Goal: Task Accomplishment & Management: Manage account settings

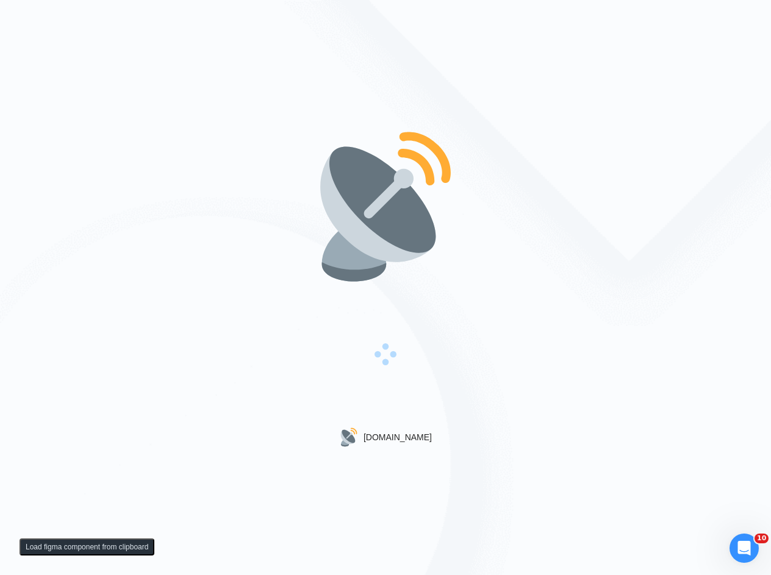
click at [485, 424] on div "[DOMAIN_NAME]" at bounding box center [385, 287] width 771 height 575
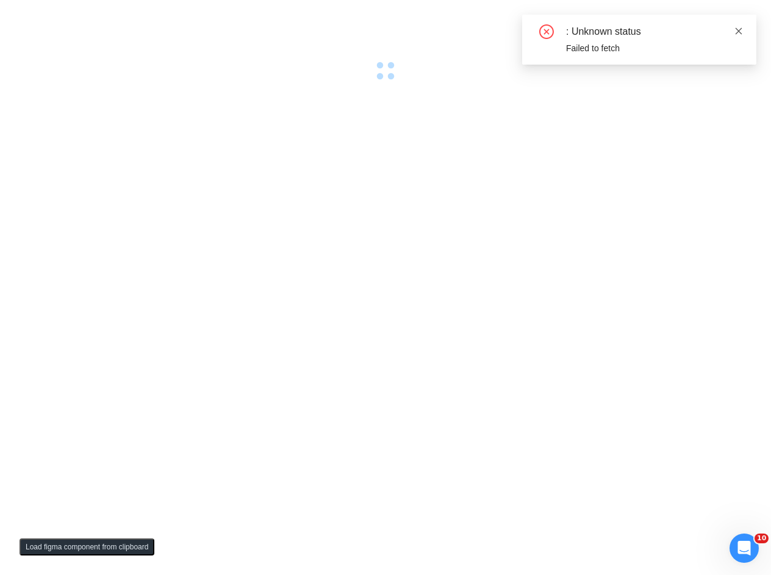
click at [738, 30] on icon "close" at bounding box center [738, 31] width 9 height 9
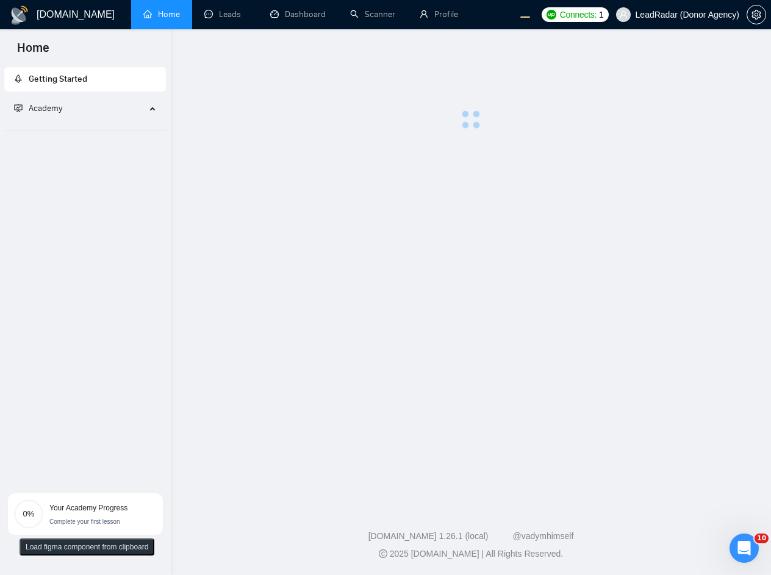
click at [390, 179] on main at bounding box center [470, 265] width 561 height 432
click at [449, 10] on link "Profile" at bounding box center [439, 14] width 38 height 10
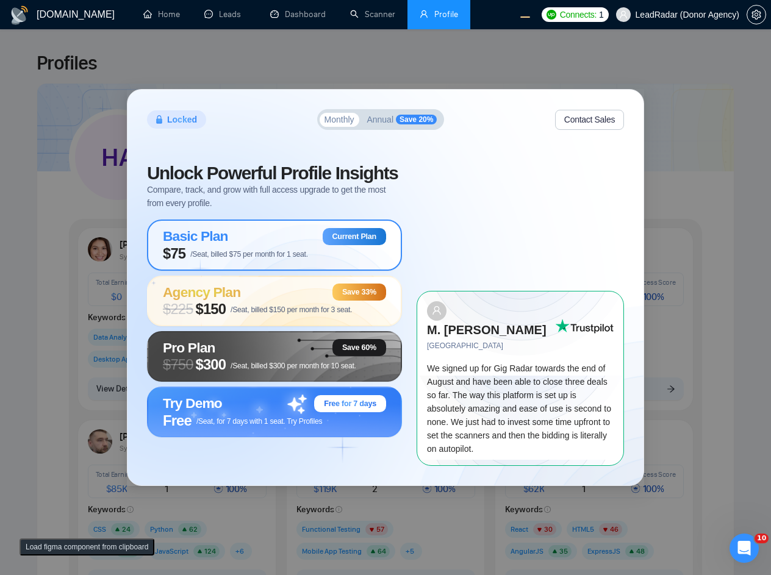
click at [373, 124] on span "Annual" at bounding box center [379, 119] width 27 height 9
click at [352, 124] on span "Monthly" at bounding box center [339, 119] width 30 height 9
click at [386, 124] on span "Annual" at bounding box center [379, 119] width 27 height 9
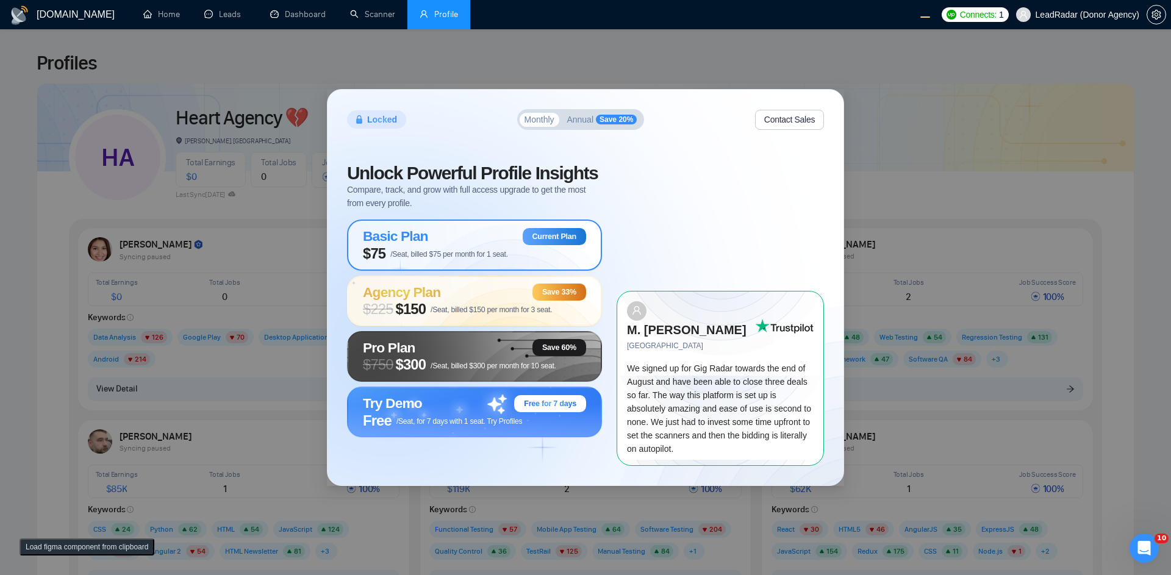
click at [593, 124] on span "Annual" at bounding box center [580, 119] width 27 height 9
click at [517, 121] on div "Monthly Annual Save 20%" at bounding box center [580, 119] width 127 height 21
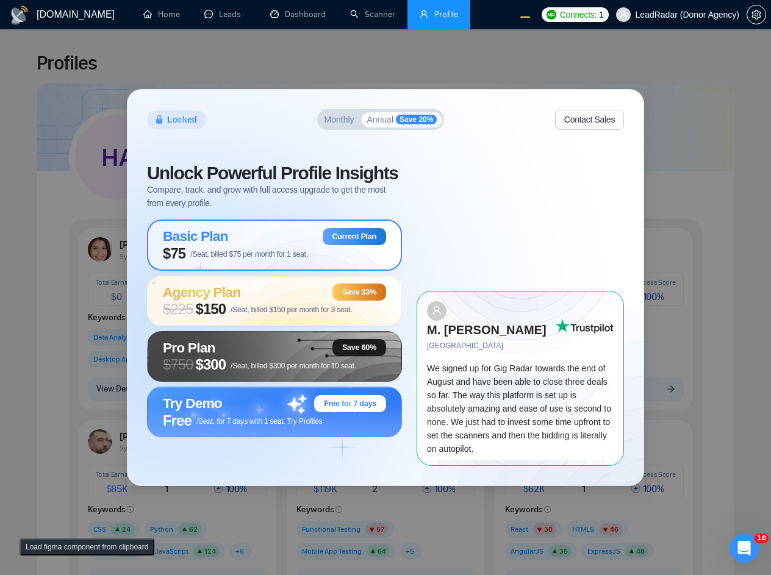
click at [334, 127] on button "Monthly" at bounding box center [340, 120] width 40 height 15
click at [379, 124] on span "Annual" at bounding box center [379, 119] width 27 height 9
click at [340, 124] on span "Monthly" at bounding box center [339, 119] width 30 height 9
click at [416, 124] on span "Save 20%" at bounding box center [416, 120] width 41 height 10
click at [323, 127] on button "Monthly" at bounding box center [340, 120] width 40 height 15
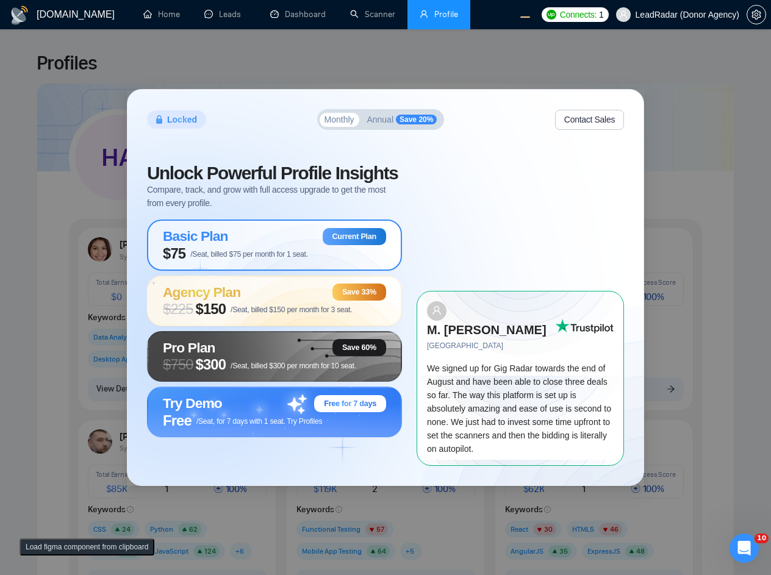
click at [371, 124] on span "Annual" at bounding box center [379, 119] width 27 height 9
click at [389, 124] on span "Annual" at bounding box center [379, 119] width 27 height 9
click at [352, 124] on span "Monthly" at bounding box center [339, 119] width 30 height 9
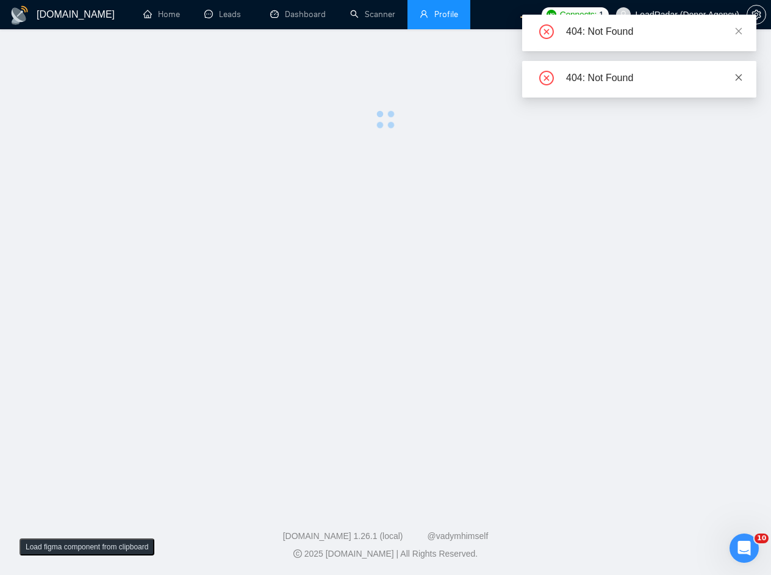
click at [737, 74] on icon "close" at bounding box center [738, 77] width 9 height 9
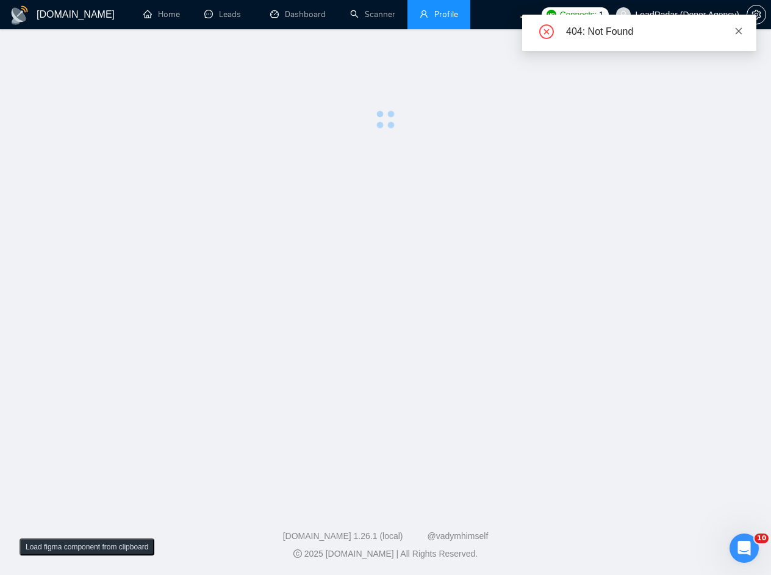
click at [739, 35] on span at bounding box center [738, 31] width 9 height 10
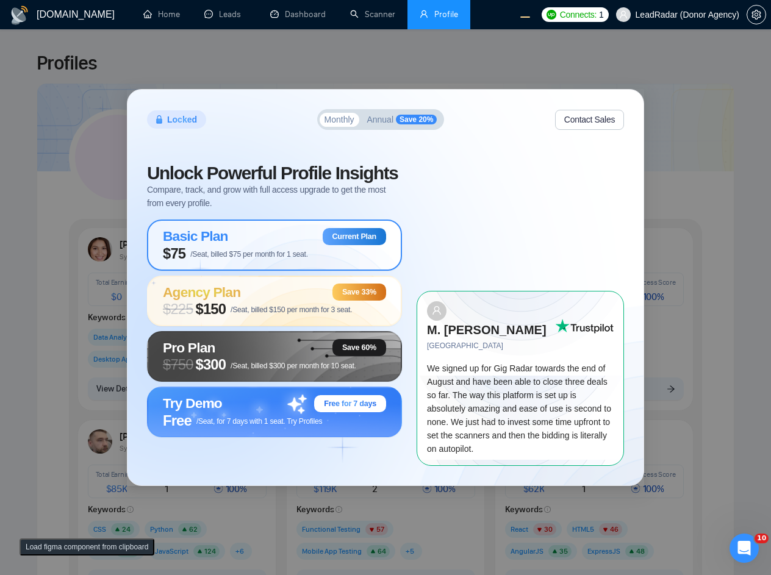
click at [383, 124] on span "Annual" at bounding box center [379, 119] width 27 height 9
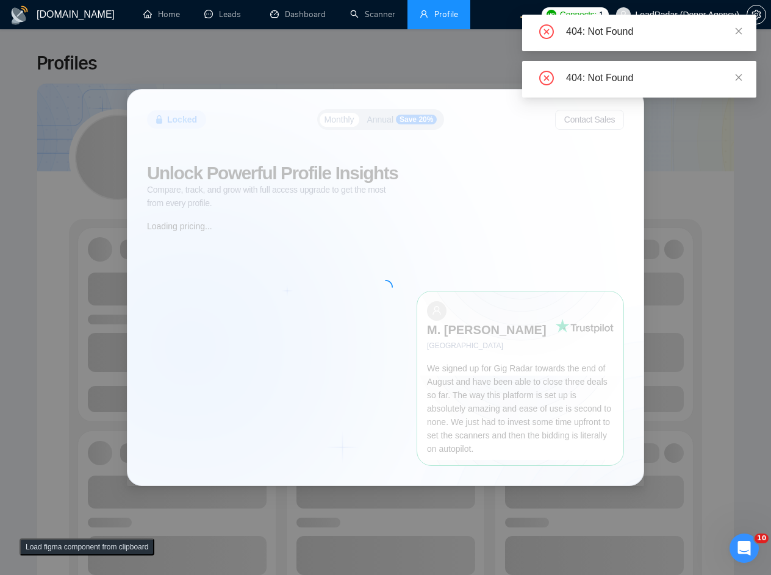
click at [734, 73] on icon "close" at bounding box center [738, 77] width 9 height 9
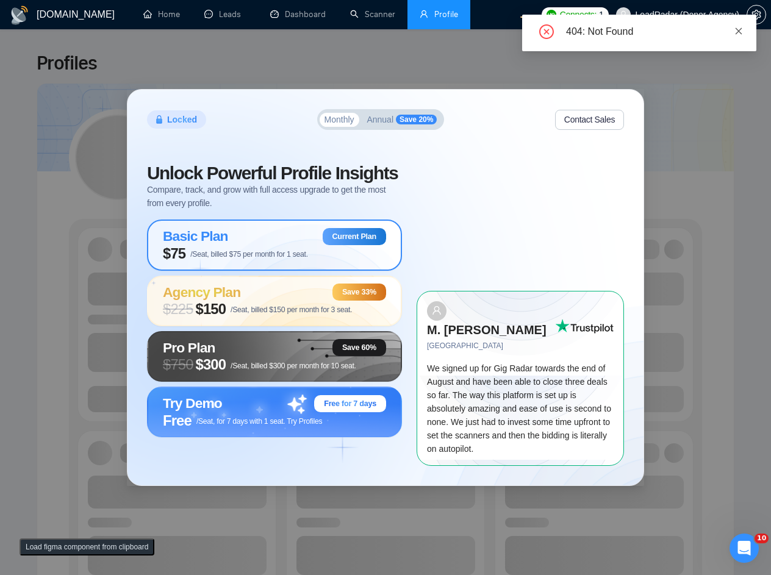
click at [737, 29] on icon "close" at bounding box center [738, 30] width 7 height 7
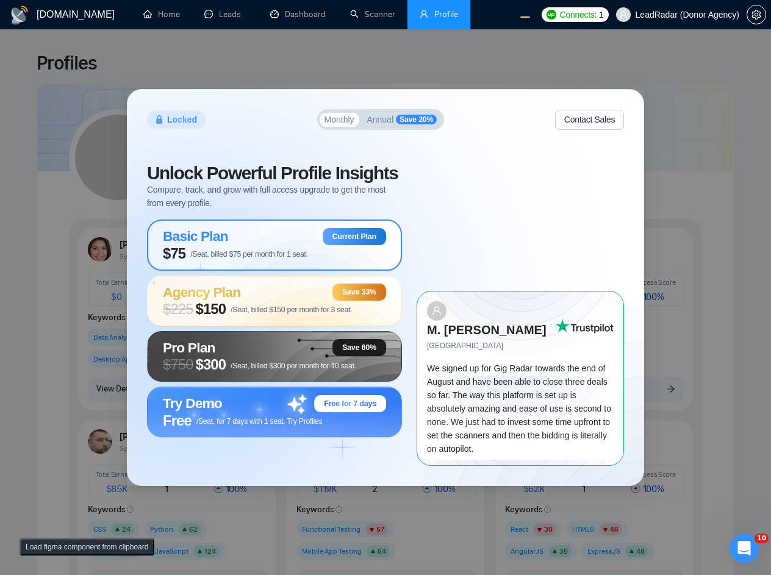
click at [383, 124] on span "Annual" at bounding box center [379, 119] width 27 height 9
click at [379, 124] on span "Annual" at bounding box center [379, 119] width 27 height 9
click at [326, 124] on span "Monthly" at bounding box center [339, 119] width 30 height 9
click at [382, 124] on span "Annual" at bounding box center [379, 119] width 27 height 9
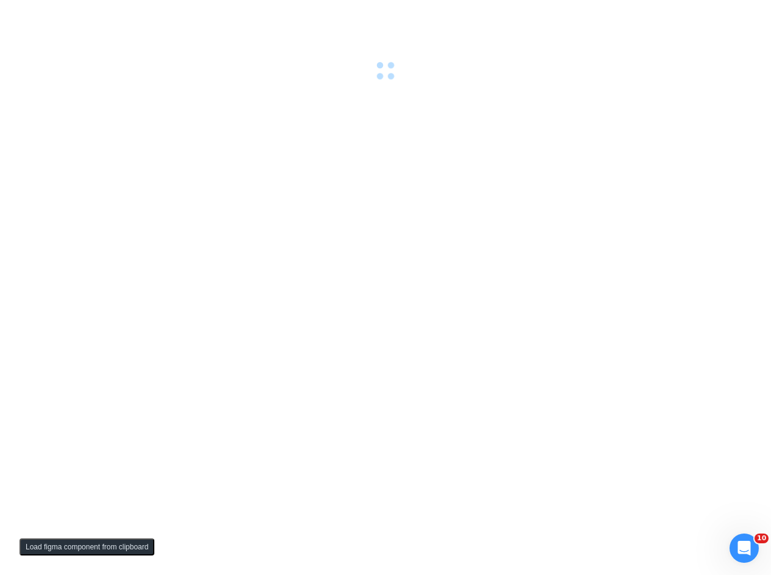
click at [310, 112] on div at bounding box center [385, 287] width 771 height 575
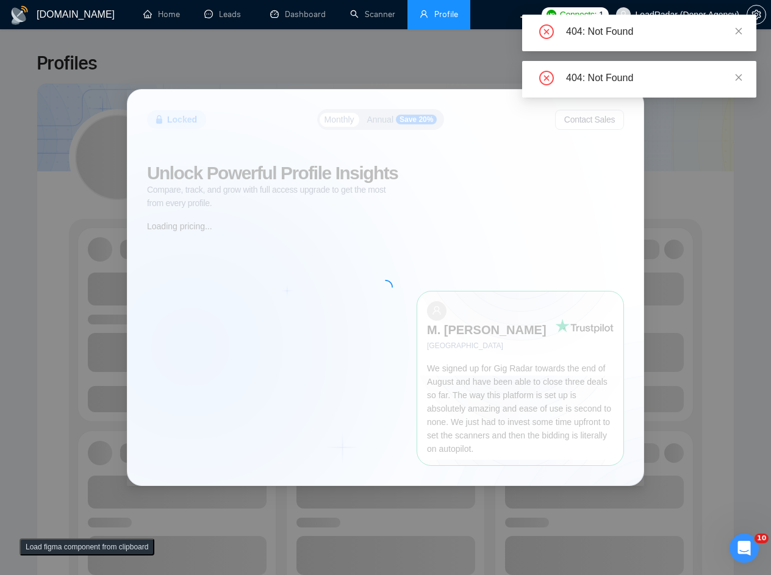
click at [745, 78] on div "404: Not Found" at bounding box center [639, 79] width 234 height 37
click at [738, 76] on icon "close" at bounding box center [738, 77] width 7 height 7
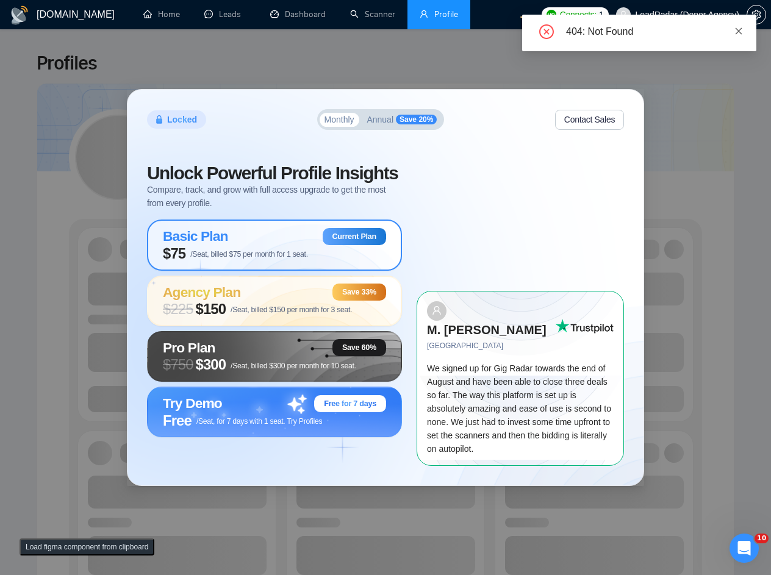
click at [740, 34] on icon "close" at bounding box center [738, 31] width 9 height 9
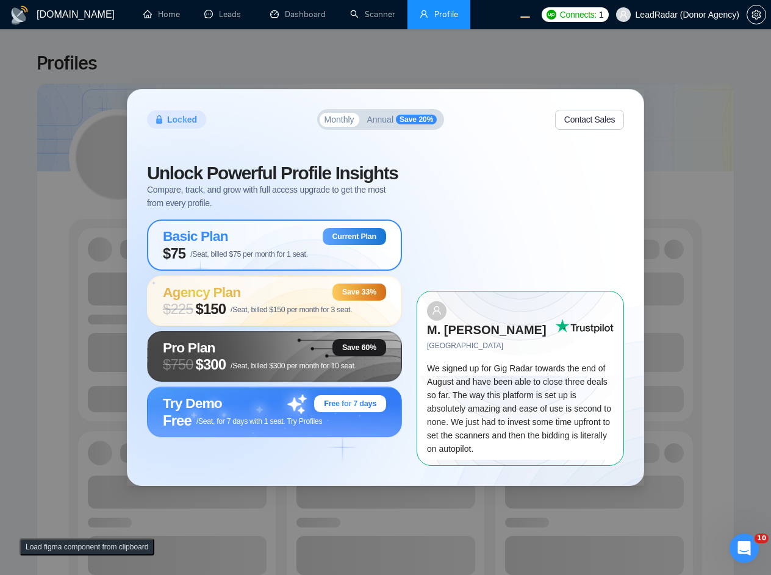
click at [382, 128] on button "Annual Save 20%" at bounding box center [402, 120] width 80 height 16
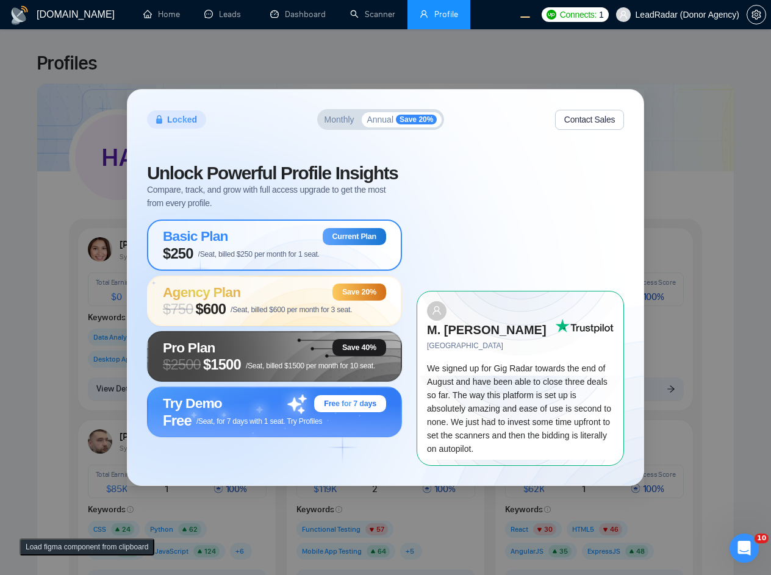
click at [341, 124] on span "Monthly" at bounding box center [339, 119] width 30 height 9
click at [375, 124] on span "Annual" at bounding box center [379, 119] width 27 height 9
click at [347, 124] on span "Monthly" at bounding box center [339, 119] width 30 height 9
click at [376, 124] on span "Annual" at bounding box center [379, 119] width 27 height 9
click at [333, 127] on button "Monthly" at bounding box center [340, 120] width 40 height 15
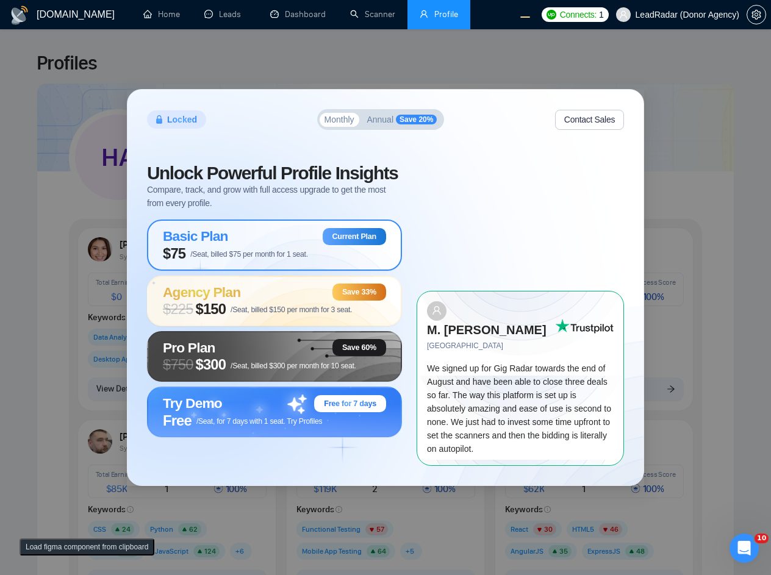
click at [385, 124] on span "Annual" at bounding box center [379, 119] width 27 height 9
click at [336, 124] on span "Monthly" at bounding box center [339, 119] width 30 height 9
click at [385, 124] on span "Annual" at bounding box center [379, 119] width 27 height 9
click at [331, 124] on span "Monthly" at bounding box center [339, 119] width 30 height 9
click at [388, 124] on span "Annual" at bounding box center [379, 119] width 27 height 9
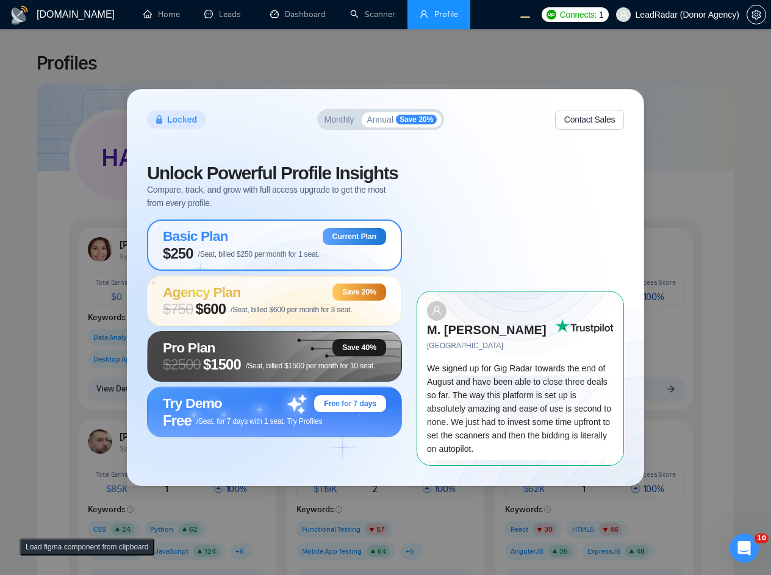
click at [327, 124] on span "Monthly" at bounding box center [339, 119] width 30 height 9
click at [366, 128] on button "Annual Save 20%" at bounding box center [402, 120] width 80 height 16
click at [323, 127] on button "Monthly" at bounding box center [340, 120] width 40 height 15
click at [365, 124] on button "Annual Save 20%" at bounding box center [402, 120] width 80 height 16
click at [327, 124] on span "Monthly" at bounding box center [339, 119] width 30 height 9
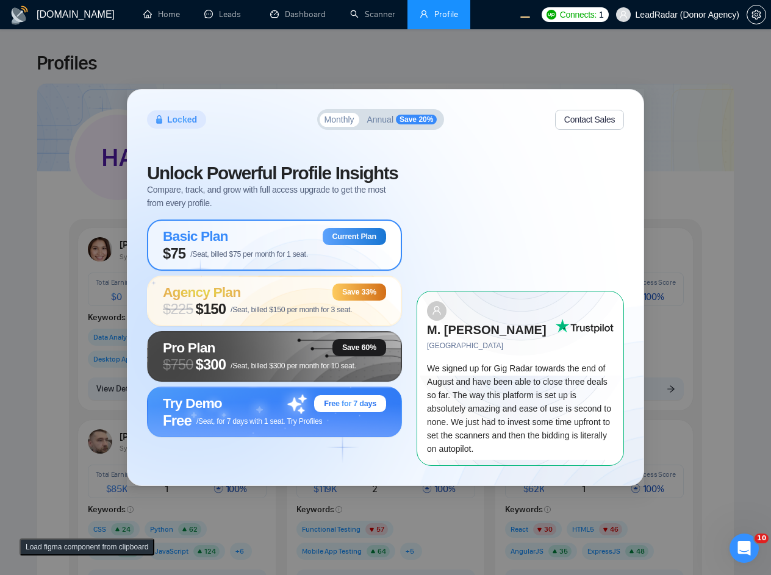
click at [381, 124] on span "Annual" at bounding box center [379, 119] width 27 height 9
click at [337, 124] on span "Monthly" at bounding box center [339, 119] width 30 height 9
click at [387, 124] on span "Annual" at bounding box center [379, 119] width 27 height 9
click at [329, 124] on span "Monthly" at bounding box center [339, 119] width 30 height 9
click at [375, 124] on span "Annual" at bounding box center [379, 119] width 27 height 9
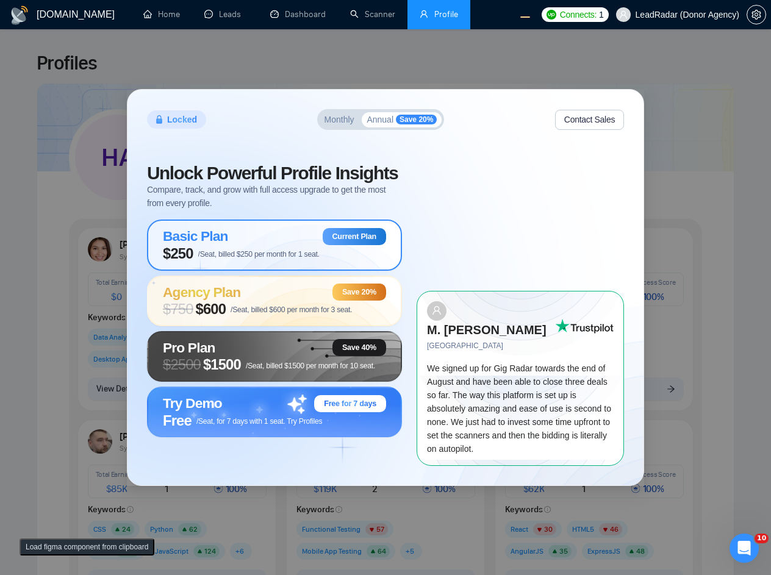
click at [333, 124] on span "Monthly" at bounding box center [339, 119] width 30 height 9
click at [391, 124] on span "Annual" at bounding box center [379, 119] width 27 height 9
click at [335, 124] on span "Monthly" at bounding box center [339, 119] width 30 height 9
click at [383, 124] on span "Annual" at bounding box center [379, 119] width 27 height 9
click at [332, 124] on span "Monthly" at bounding box center [339, 119] width 30 height 9
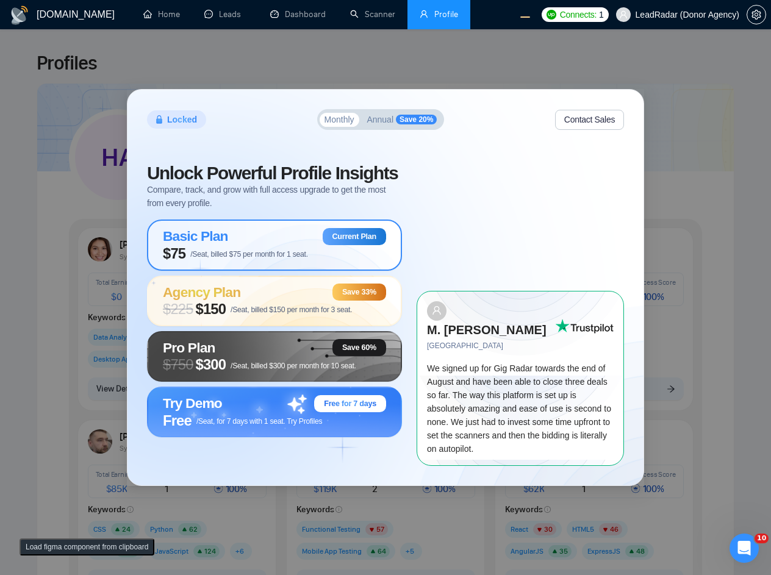
click at [384, 124] on span "Annual" at bounding box center [379, 119] width 27 height 9
click at [326, 124] on span "Monthly" at bounding box center [339, 119] width 30 height 9
click at [381, 124] on span "Annual" at bounding box center [379, 119] width 27 height 9
click at [579, 123] on button "Contact Sales" at bounding box center [589, 120] width 69 height 20
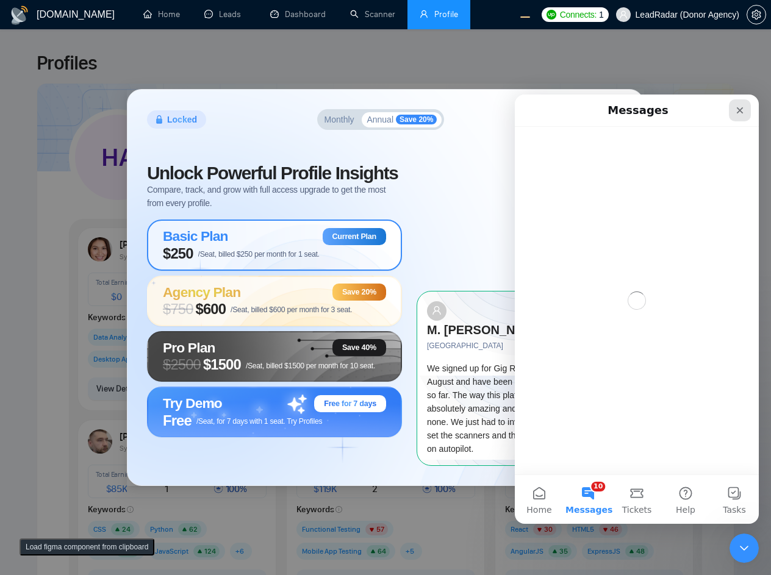
click at [733, 110] on div "Close" at bounding box center [740, 110] width 22 height 22
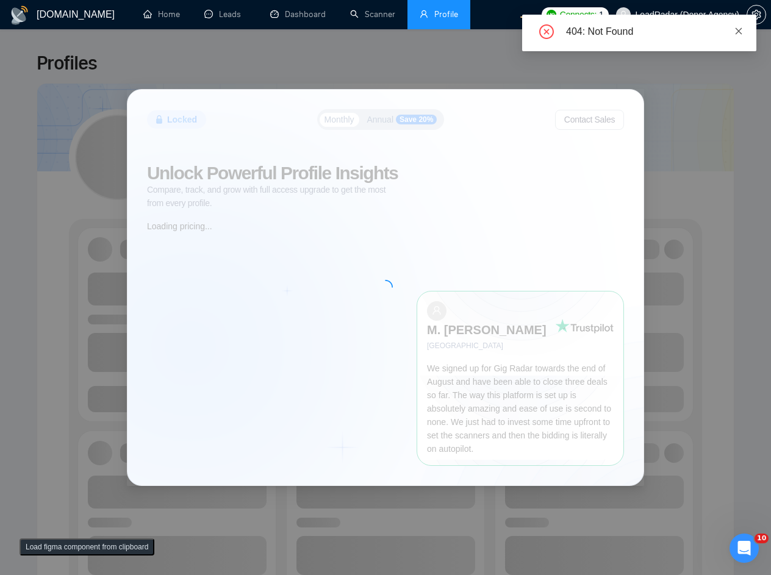
click at [734, 25] on link at bounding box center [738, 30] width 9 height 13
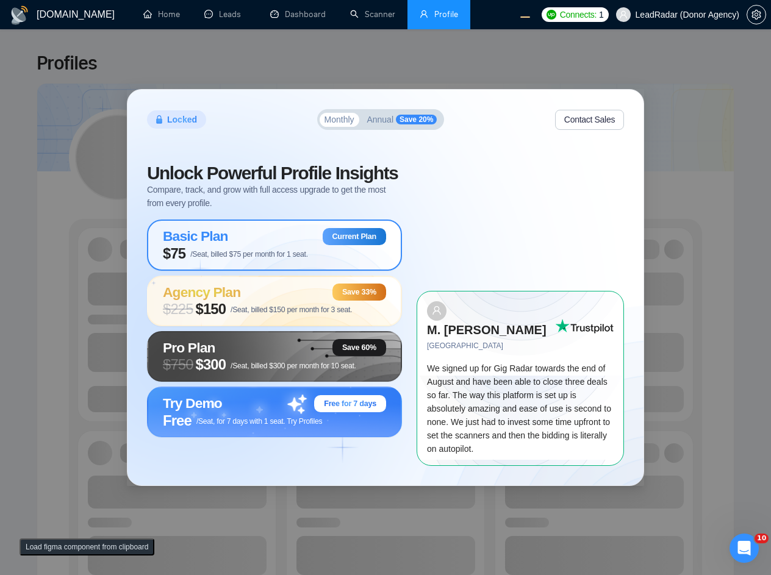
click at [391, 124] on span "Annual" at bounding box center [379, 119] width 27 height 9
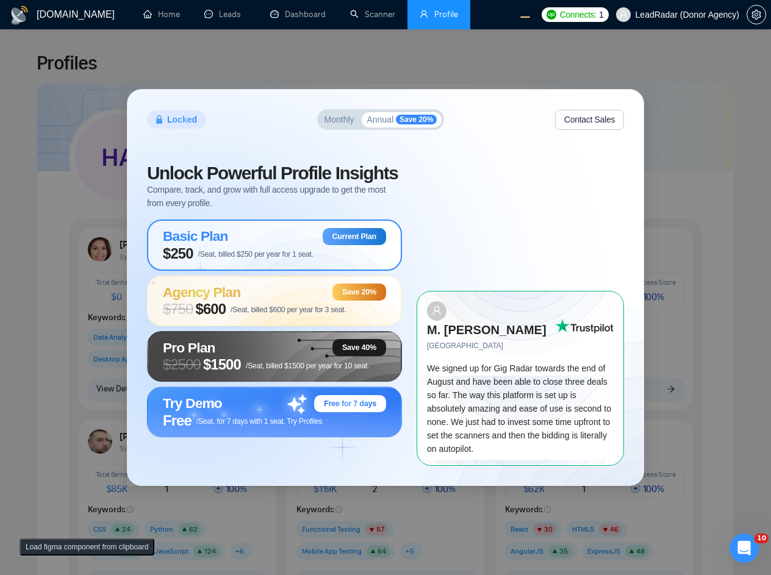
click at [377, 124] on span "Annual" at bounding box center [379, 119] width 27 height 9
click at [360, 127] on div "Monthly Annual Save 20%" at bounding box center [380, 119] width 127 height 21
click at [334, 124] on span "Monthly" at bounding box center [339, 119] width 30 height 9
click at [391, 124] on span "Annual" at bounding box center [379, 119] width 27 height 9
click at [345, 144] on div "Locked Monthly Annual Save 20% Contact Sales Unlock Powerful Profile Insights C…" at bounding box center [385, 287] width 516 height 395
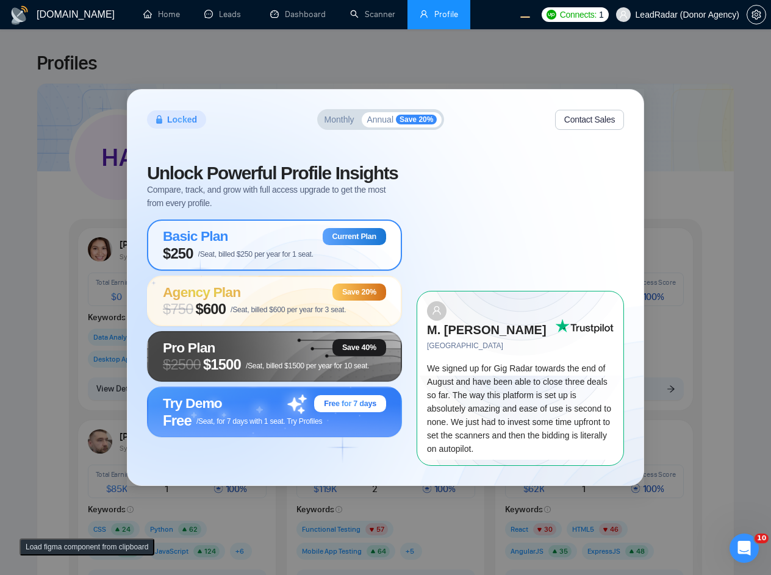
click at [343, 127] on button "Monthly" at bounding box center [340, 120] width 40 height 15
click at [404, 124] on button "Annual Save 20%" at bounding box center [402, 120] width 80 height 16
click at [314, 130] on div "Locked Monthly Annual Save 20% Contact Sales" at bounding box center [385, 119] width 477 height 21
click at [345, 130] on div "Monthly Annual Save 20%" at bounding box center [380, 119] width 127 height 21
click at [343, 124] on span "Monthly" at bounding box center [339, 119] width 30 height 9
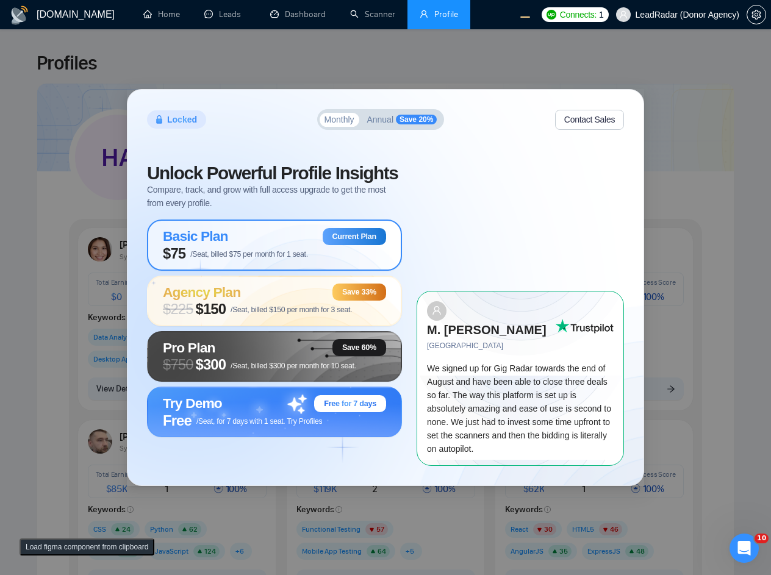
click at [391, 124] on span "Annual" at bounding box center [379, 119] width 27 height 9
